Goal: Transaction & Acquisition: Purchase product/service

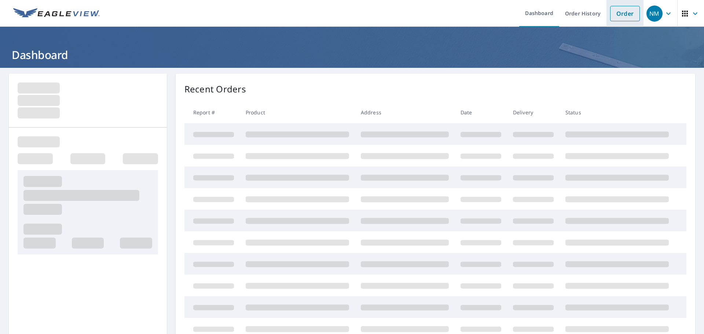
click at [624, 8] on link "Order" at bounding box center [625, 13] width 30 height 15
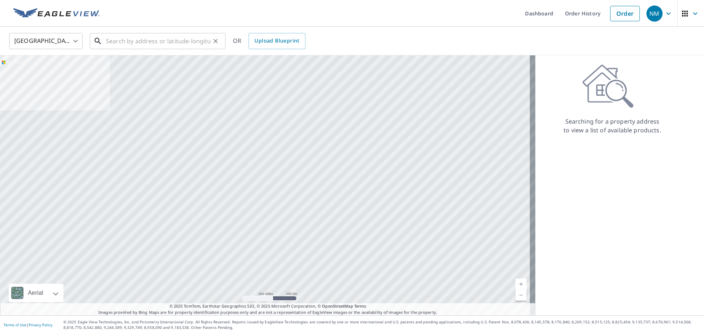
click at [149, 44] on input "text" at bounding box center [158, 41] width 105 height 21
paste input "[STREET_ADDRESS]"
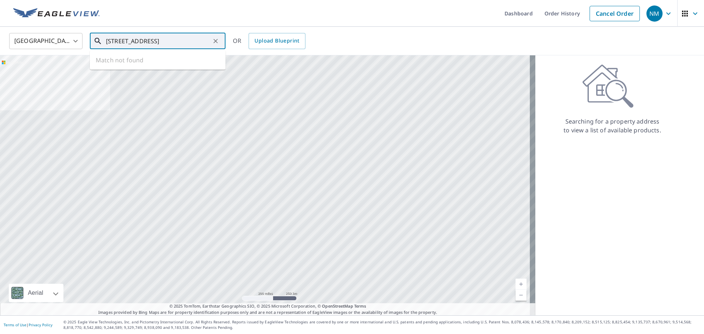
drag, startPoint x: 169, startPoint y: 41, endPoint x: 214, endPoint y: 42, distance: 45.1
click at [213, 41] on div "[STREET_ADDRESS] ​" at bounding box center [158, 41] width 136 height 16
click at [165, 65] on span "[STREET_ADDRESS]" at bounding box center [162, 62] width 115 height 9
type input "[STREET_ADDRESS]"
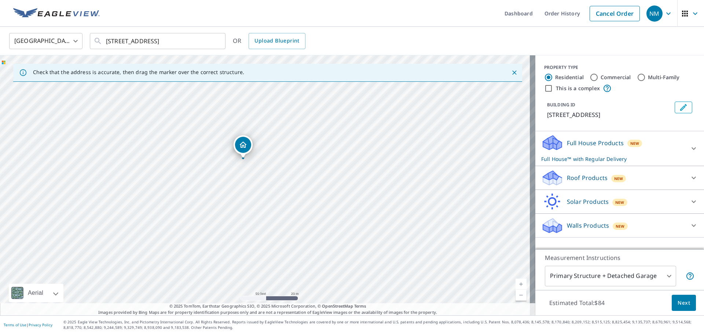
drag, startPoint x: 309, startPoint y: 197, endPoint x: 288, endPoint y: 173, distance: 31.5
click at [288, 173] on div "[STREET_ADDRESS][PERSON_NAME]" at bounding box center [268, 185] width 536 height 260
click at [184, 41] on input "[STREET_ADDRESS]" at bounding box center [158, 41] width 105 height 21
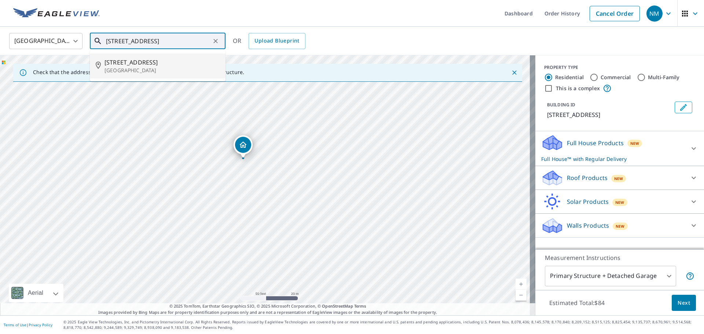
click at [161, 69] on p "[GEOGRAPHIC_DATA]" at bounding box center [162, 70] width 115 height 7
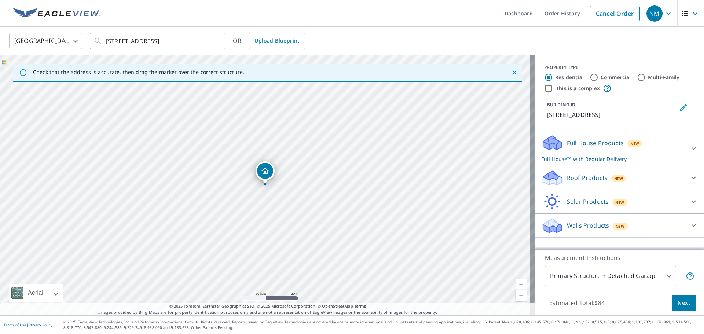
drag, startPoint x: 588, startPoint y: 178, endPoint x: 595, endPoint y: 180, distance: 7.6
click at [588, 178] on p "Roof Products" at bounding box center [587, 177] width 41 height 9
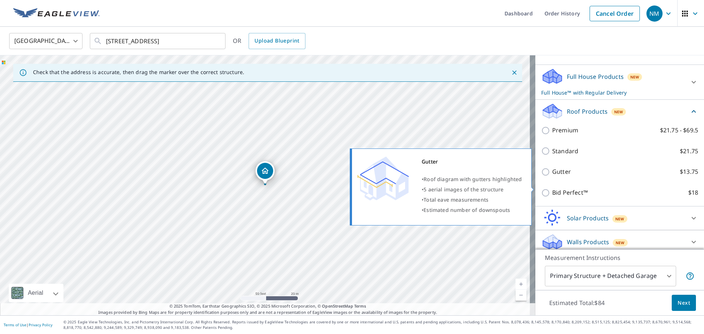
scroll to position [69, 0]
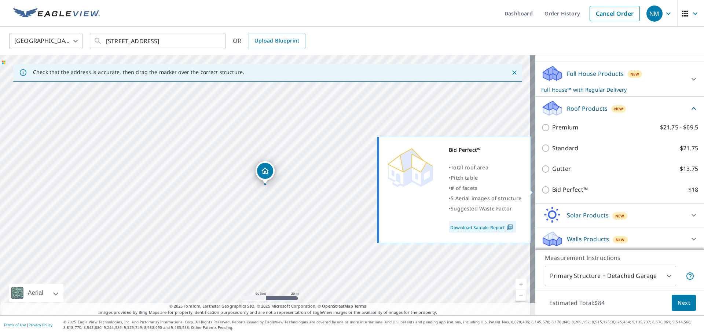
click at [573, 193] on p "Bid Perfect™" at bounding box center [570, 189] width 36 height 9
click at [552, 193] on input "Bid Perfect™ $18" at bounding box center [546, 190] width 11 height 9
checkbox input "true"
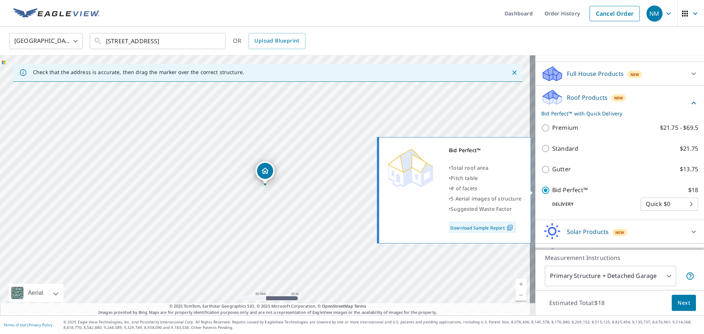
checkbox input "false"
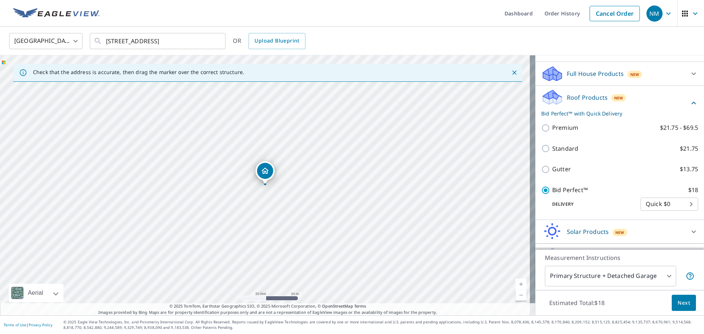
click at [678, 299] on span "Next" at bounding box center [684, 303] width 12 height 9
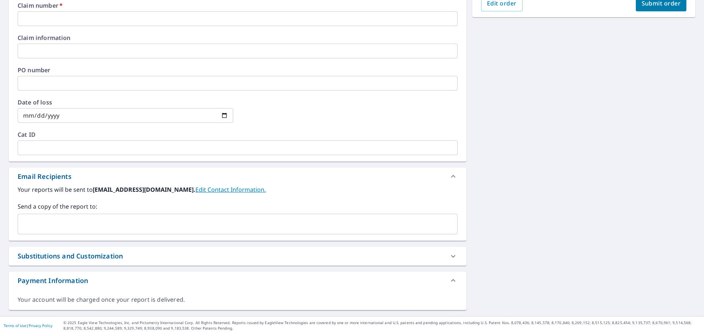
scroll to position [218, 0]
click at [109, 224] on input "text" at bounding box center [232, 223] width 423 height 14
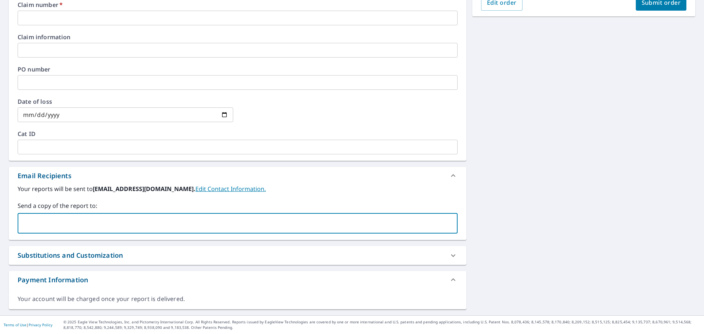
paste input "[STREET_ADDRESS]"
type input "[STREET_ADDRESS]"
checkbox input "true"
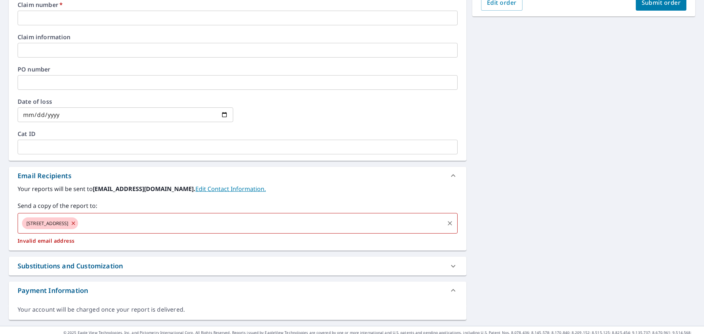
scroll to position [107, 0]
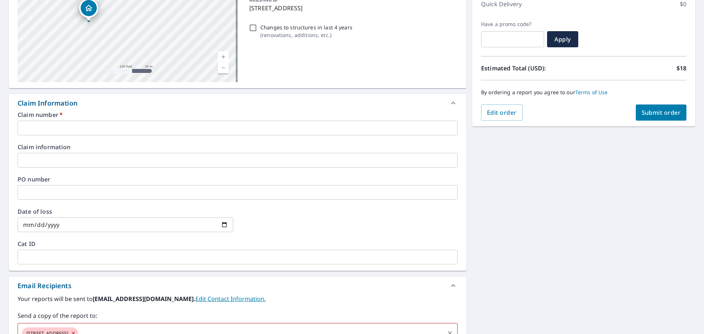
drag, startPoint x: 124, startPoint y: 25, endPoint x: 193, endPoint y: 95, distance: 97.8
click at [193, 95] on div "[STREET_ADDRESS][PERSON_NAME] Aerial Road A standard road map Aerial A detailed…" at bounding box center [238, 198] width 458 height 464
click at [213, 61] on div "[STREET_ADDRESS][PERSON_NAME]" at bounding box center [128, 27] width 220 height 110
drag, startPoint x: 157, startPoint y: 29, endPoint x: 175, endPoint y: 58, distance: 33.9
click at [175, 58] on div "[STREET_ADDRESS][PERSON_NAME]" at bounding box center [128, 27] width 220 height 110
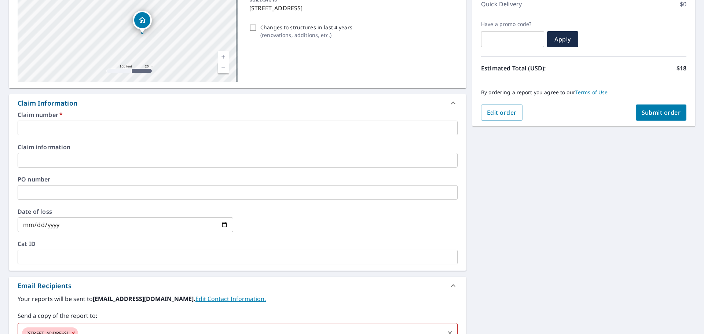
click at [114, 125] on input "text" at bounding box center [238, 128] width 440 height 15
click at [227, 125] on input "text" at bounding box center [238, 128] width 440 height 15
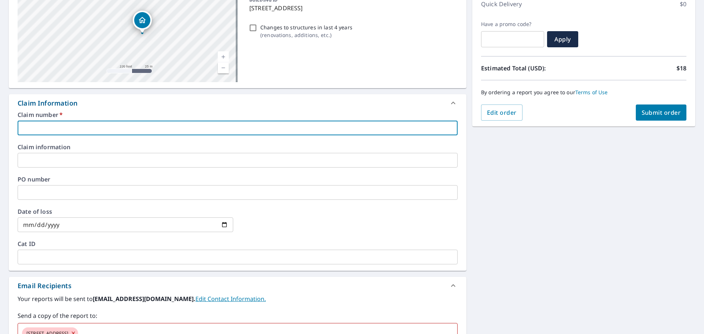
type input "PRV"
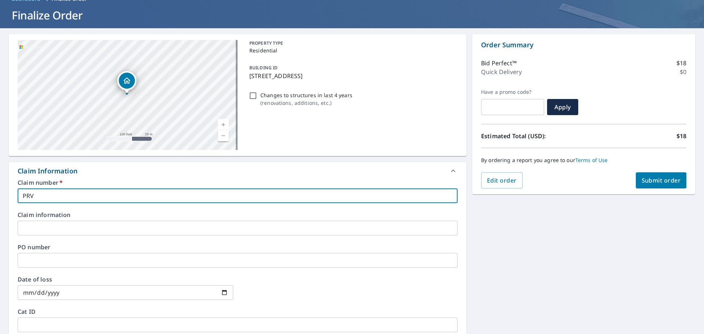
scroll to position [0, 0]
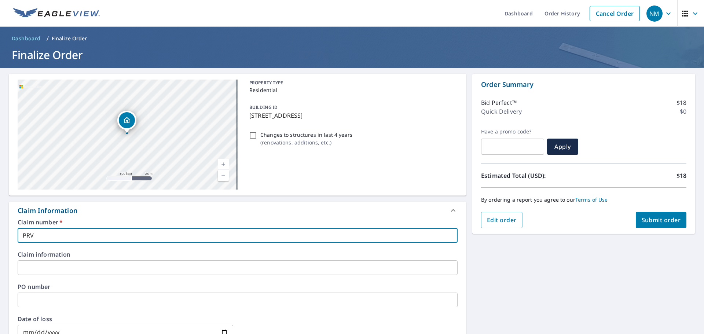
click at [653, 223] on span "Submit order" at bounding box center [661, 220] width 39 height 8
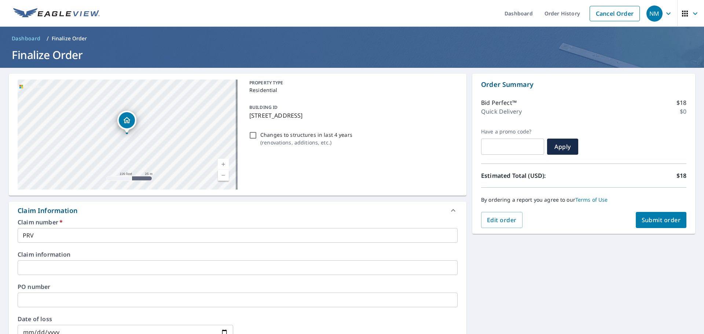
click at [657, 224] on span "Submit order" at bounding box center [661, 220] width 39 height 8
click at [656, 217] on span "Submit order" at bounding box center [661, 220] width 39 height 8
click at [650, 217] on span "Submit order" at bounding box center [661, 220] width 39 height 8
click at [651, 221] on span "Submit order" at bounding box center [661, 220] width 39 height 8
checkbox input "true"
